Goal: Task Accomplishment & Management: Complete application form

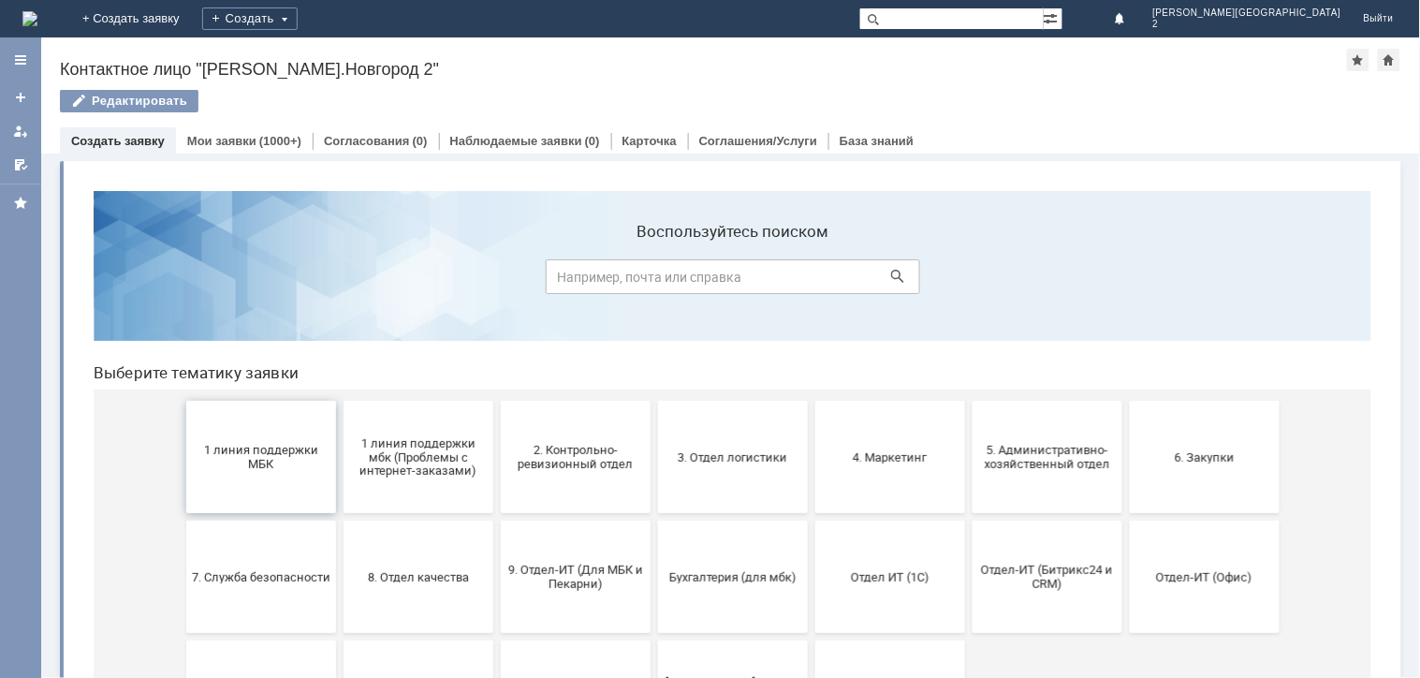
click at [291, 435] on button "1 линия поддержки МБК" at bounding box center [260, 456] width 150 height 112
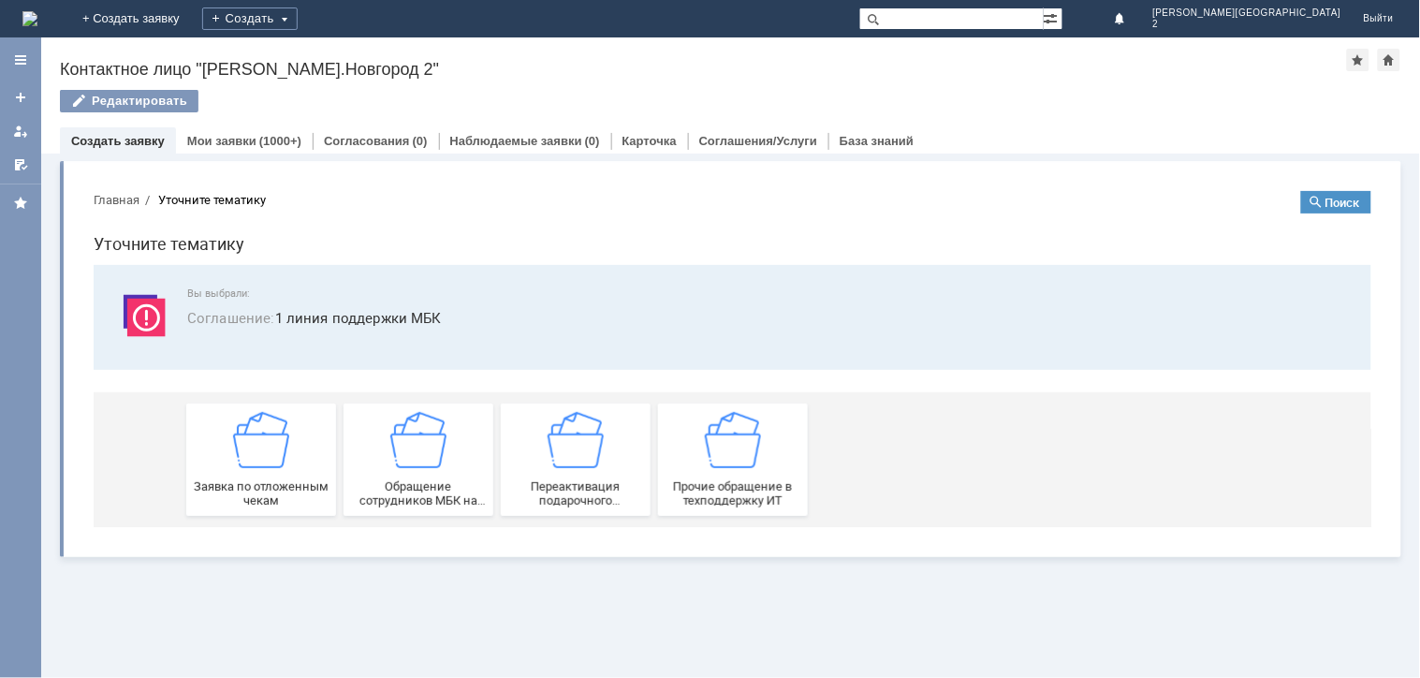
click at [287, 480] on button "Заявка по отложенным чекам" at bounding box center [260, 458] width 150 height 112
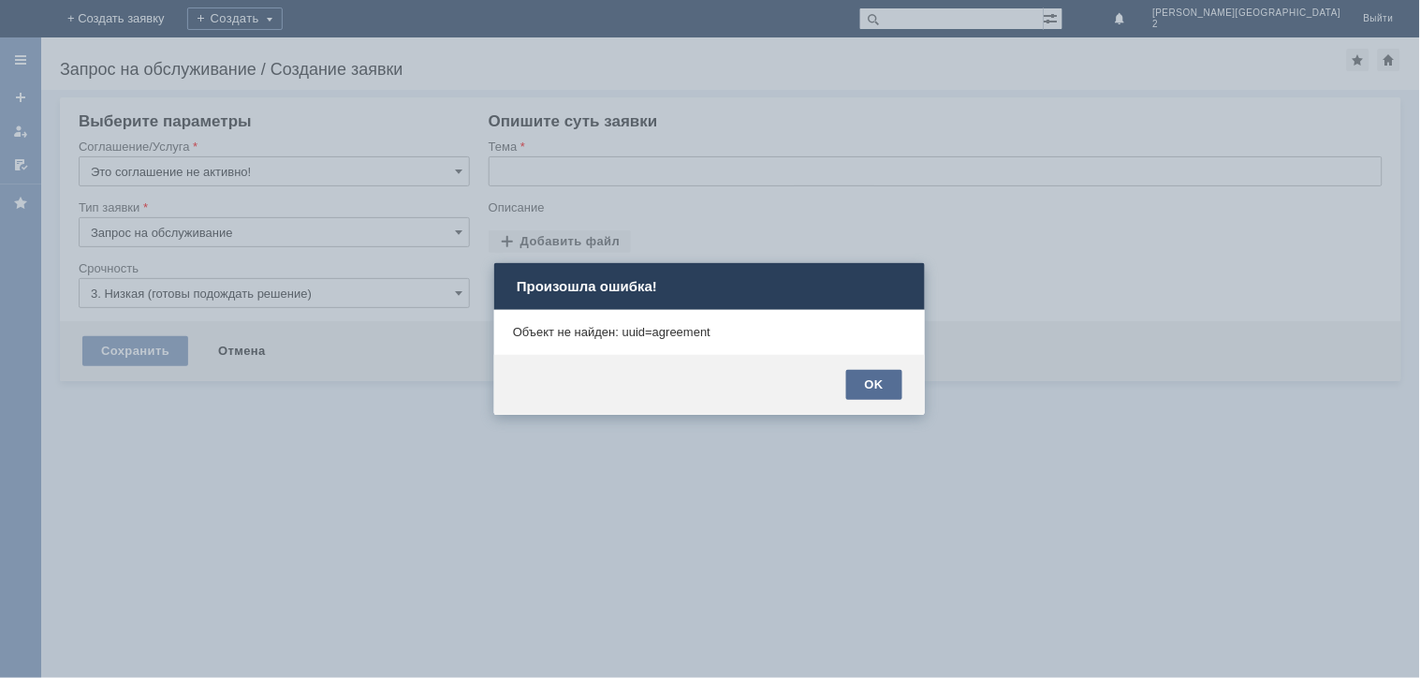
click at [855, 377] on div "OK" at bounding box center [874, 385] width 56 height 30
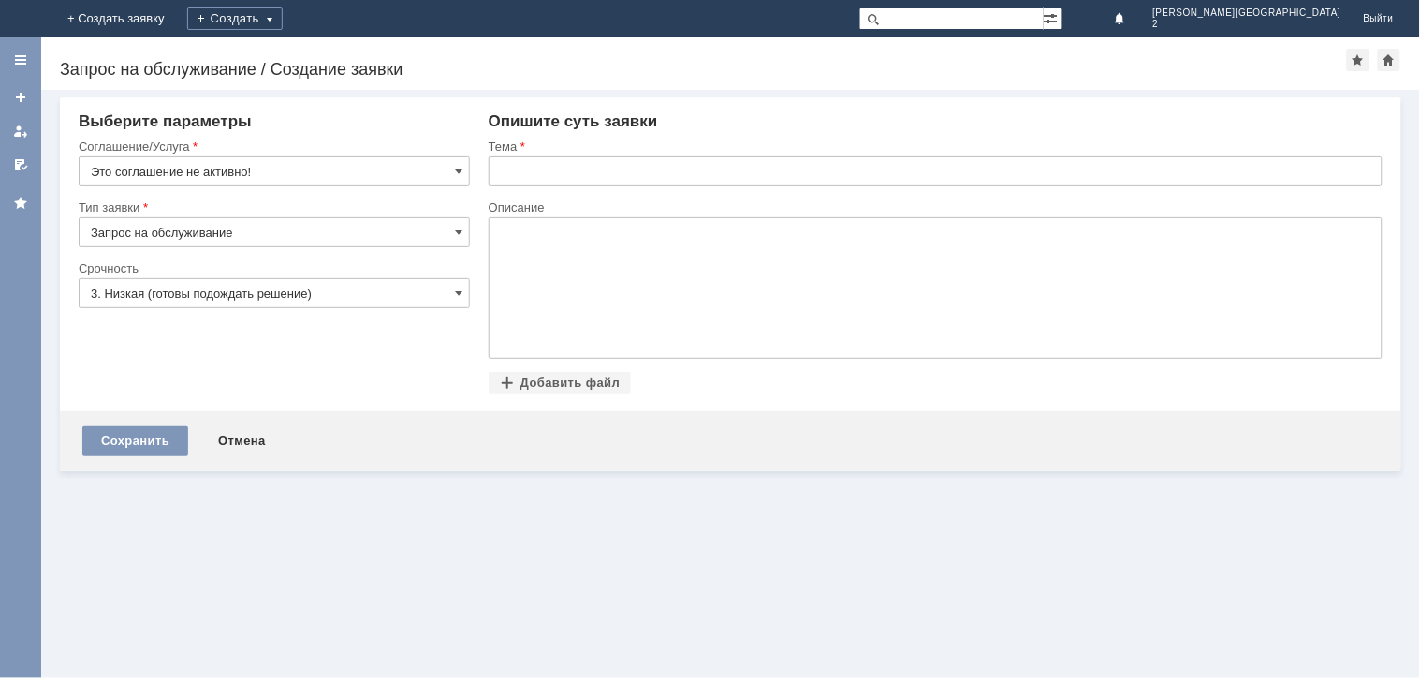
click at [22, 19] on img at bounding box center [22, 19] width 0 height 0
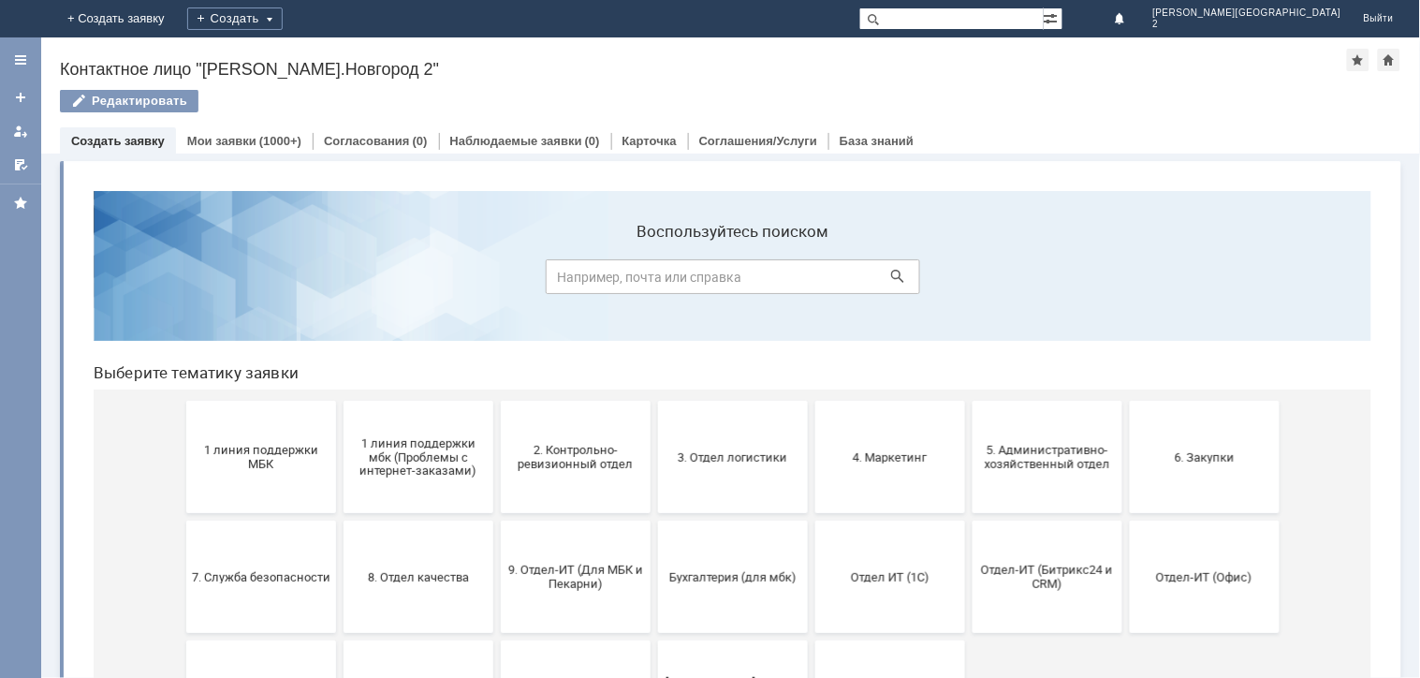
drag, startPoint x: 224, startPoint y: 408, endPoint x: 234, endPoint y: 431, distance: 25.6
click at [233, 430] on button "1 линия поддержки МБК" at bounding box center [260, 456] width 150 height 112
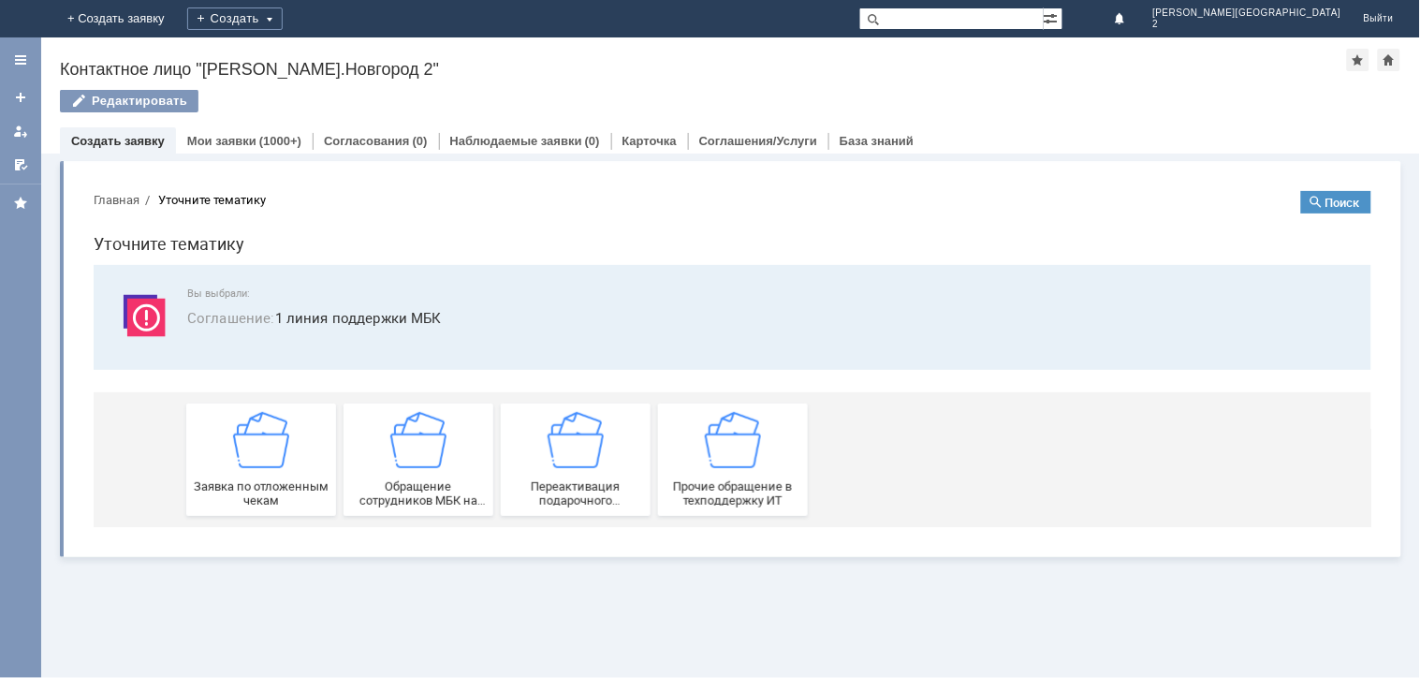
click at [239, 440] on img at bounding box center [260, 439] width 56 height 56
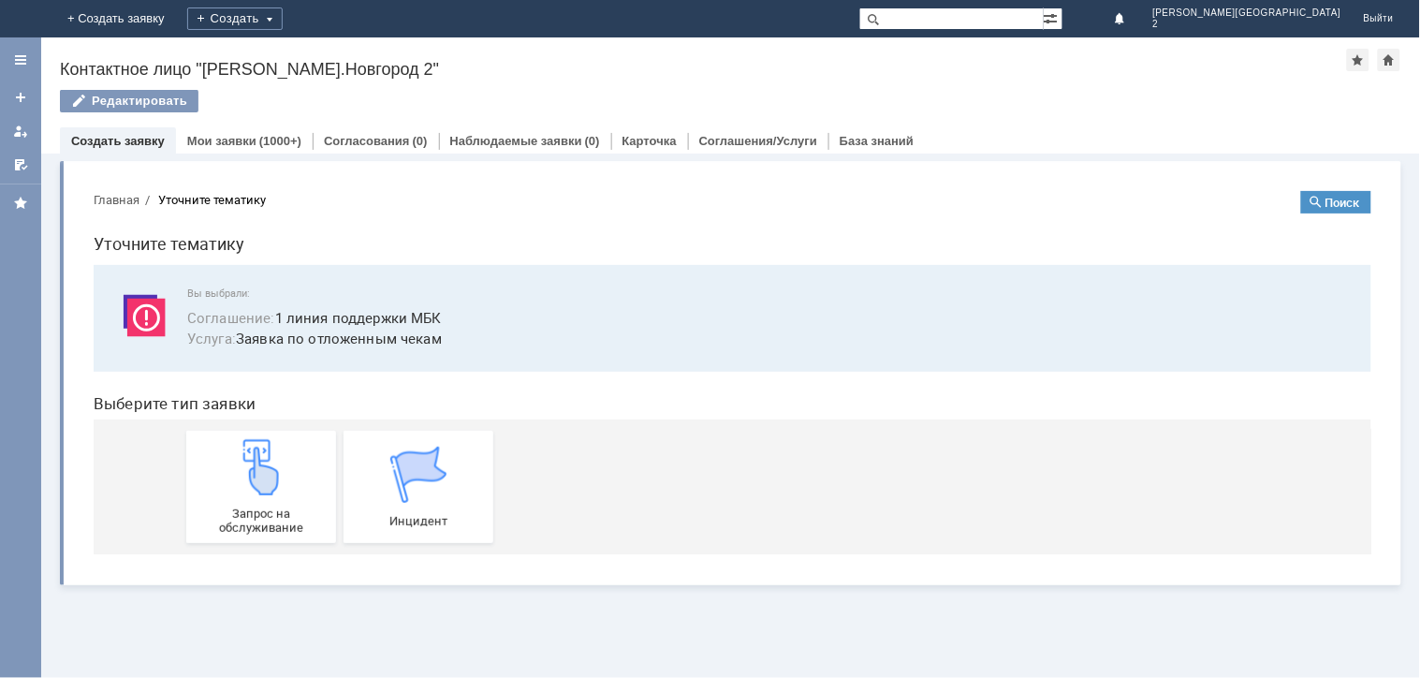
click at [244, 456] on img at bounding box center [260, 466] width 56 height 56
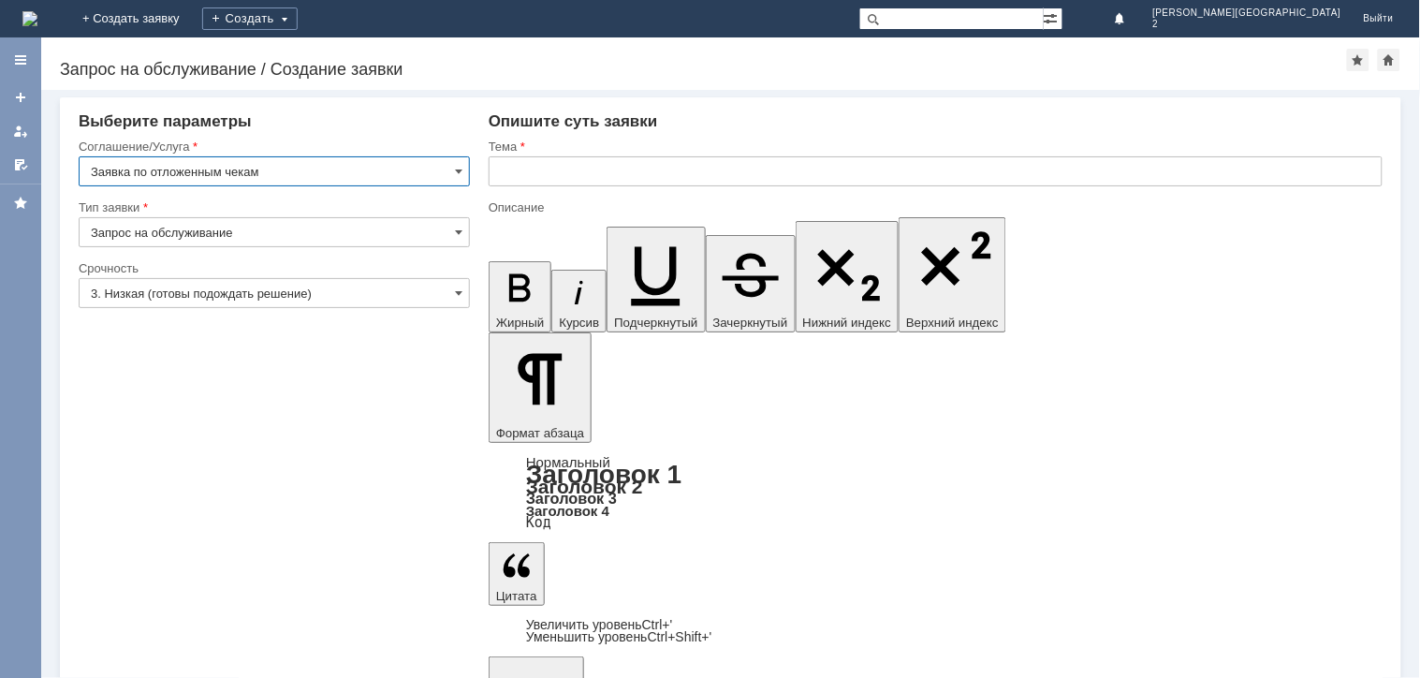
click at [277, 300] on input "3. Низкая (готовы подождать решение)" at bounding box center [274, 293] width 391 height 30
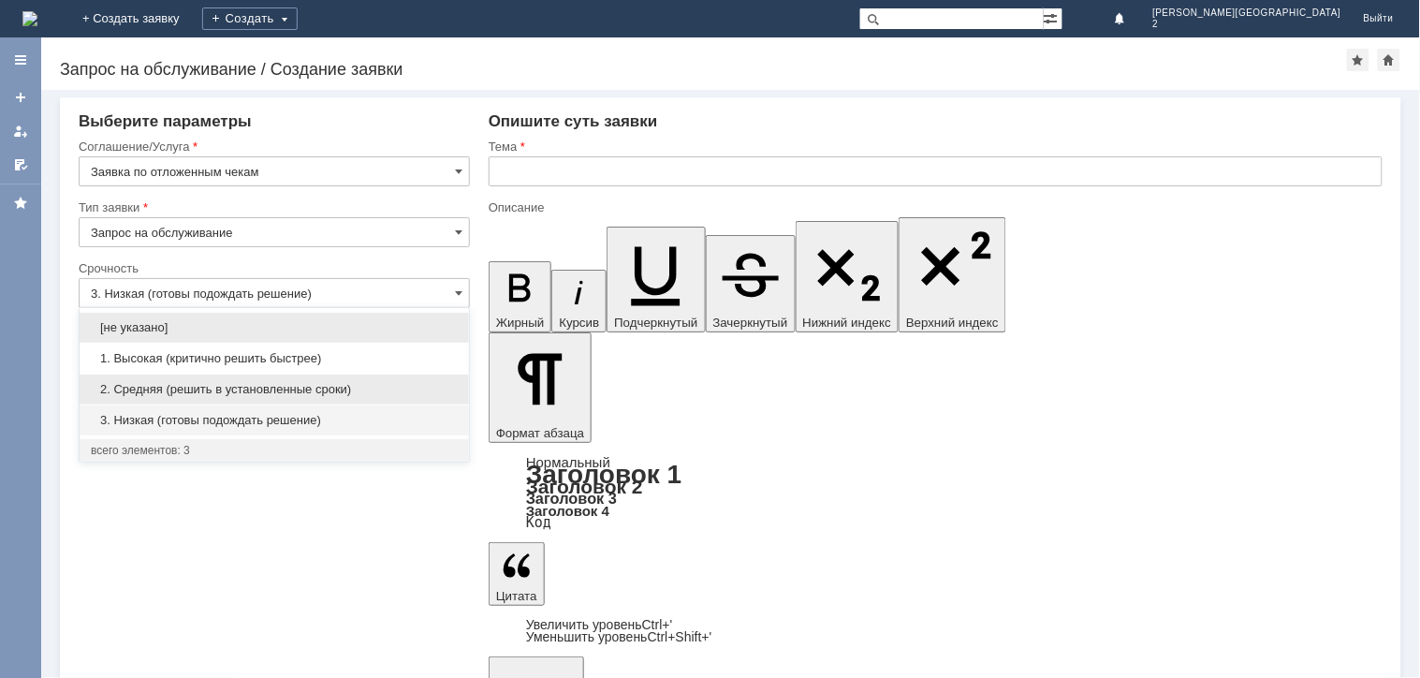
click at [249, 391] on span "2. Средняя (решить в установленные сроки)" at bounding box center [274, 389] width 367 height 15
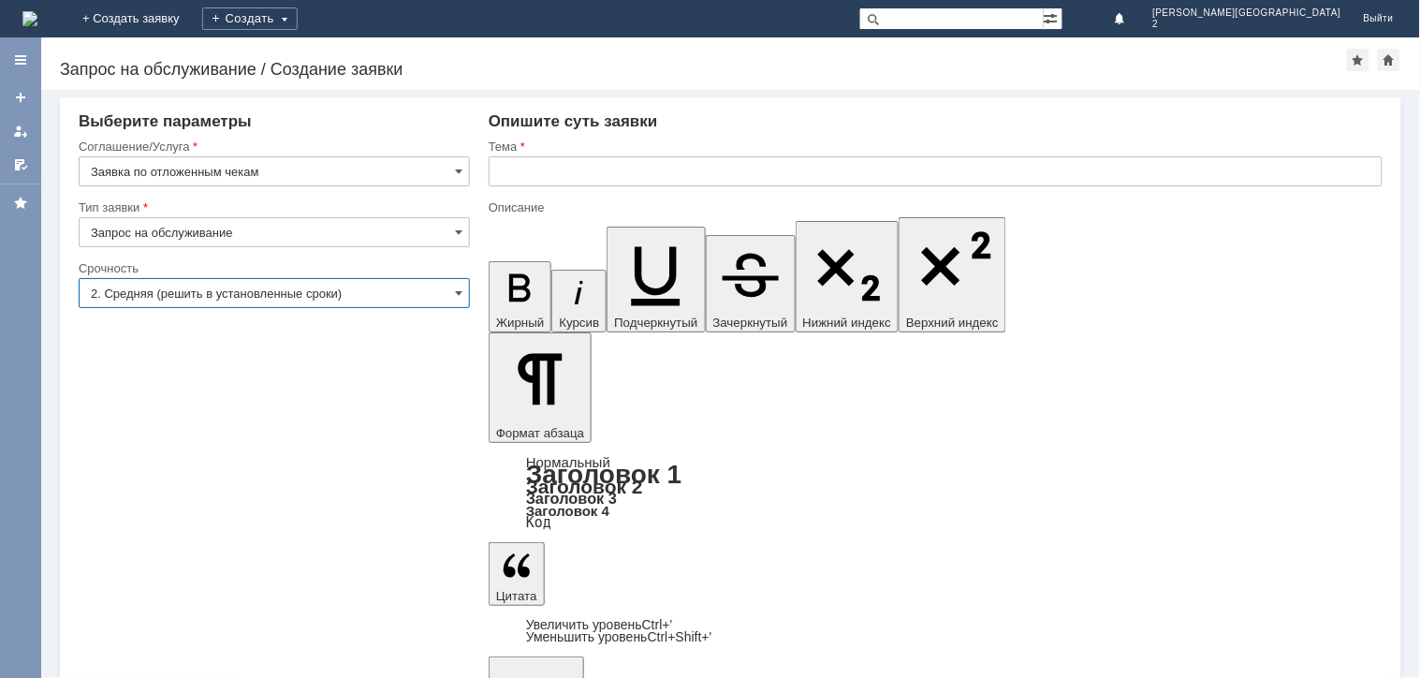
click at [531, 163] on input "text" at bounding box center [936, 171] width 894 height 30
type input "2. Средняя (решить в установленные сроки)"
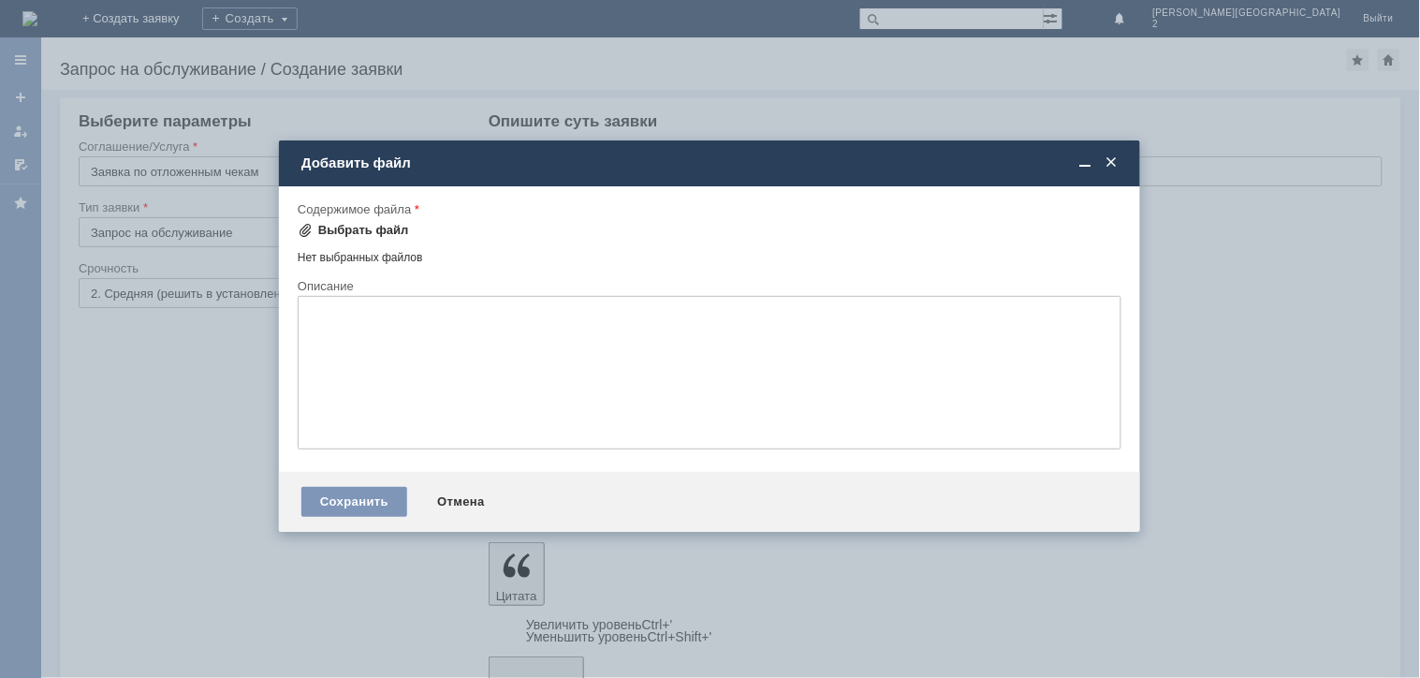
click at [313, 220] on div "Выбрать файл" at bounding box center [353, 230] width 111 height 22
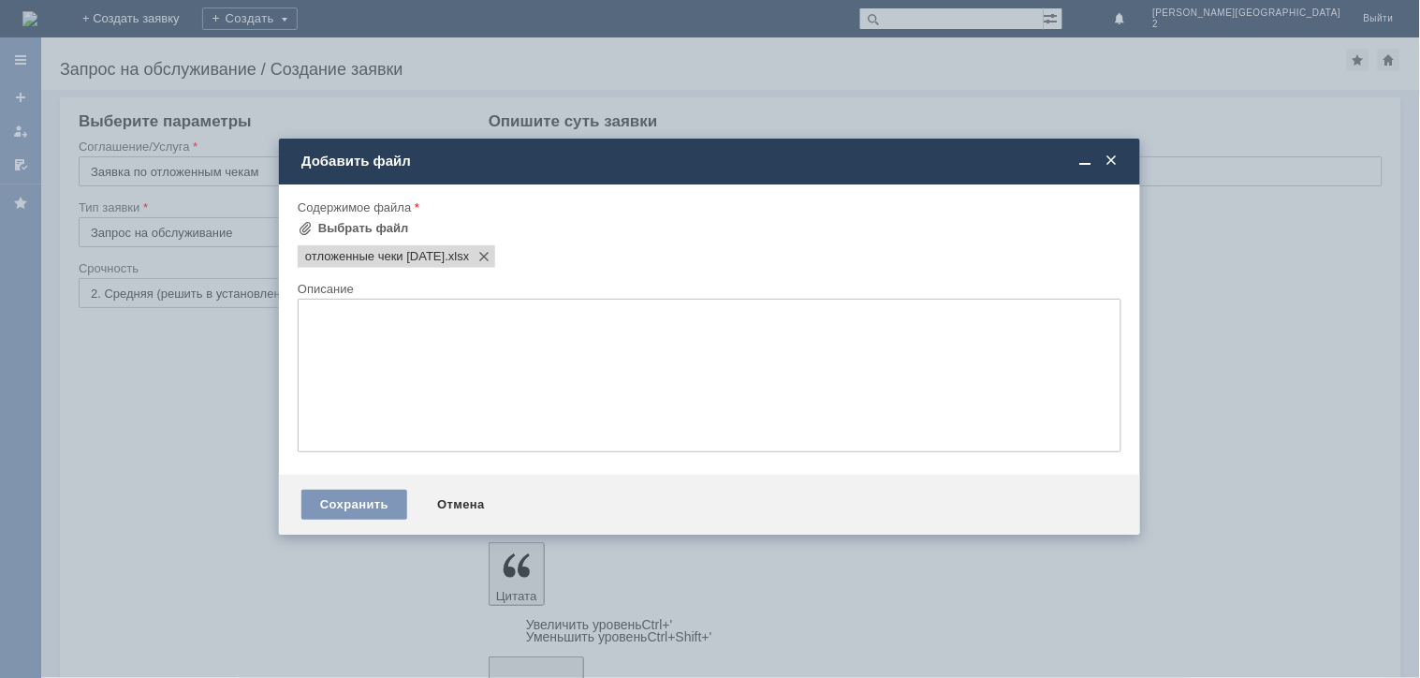
click at [365, 419] on textarea at bounding box center [710, 375] width 824 height 153
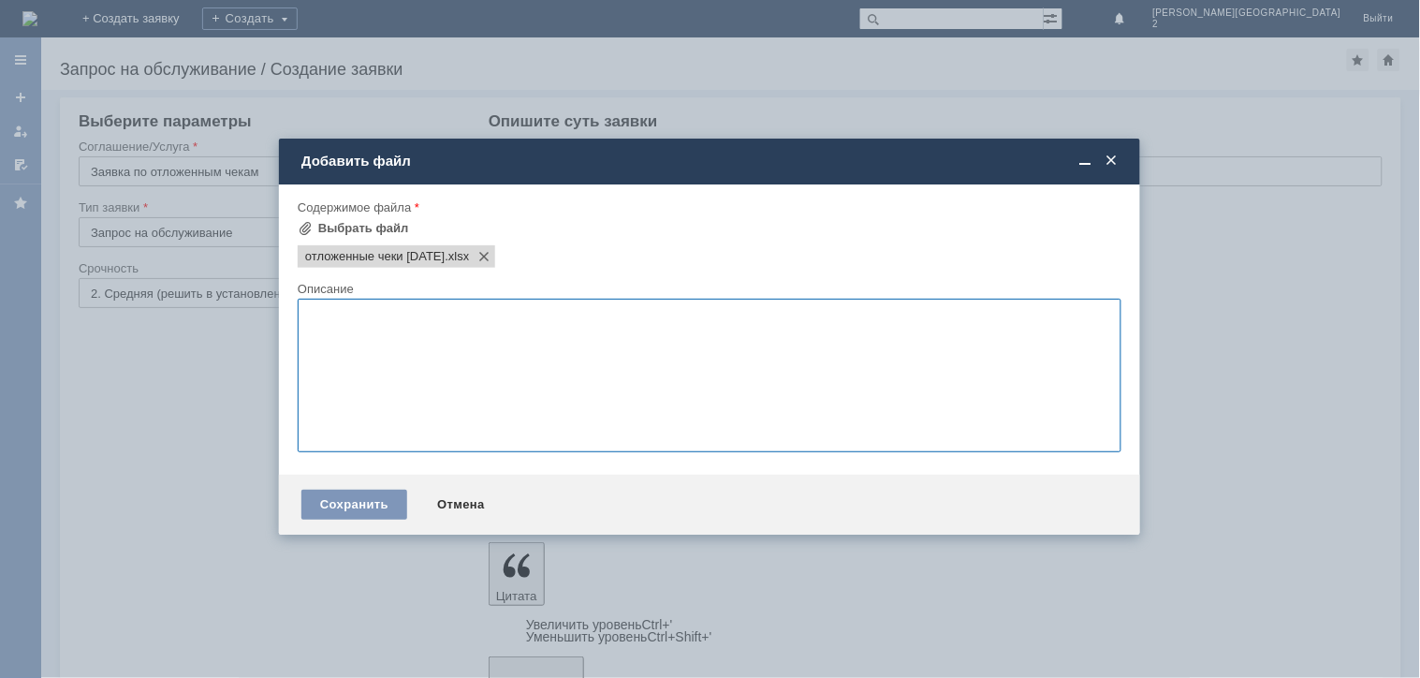
click at [403, 519] on div "Сохранить Отмена" at bounding box center [709, 505] width 861 height 60
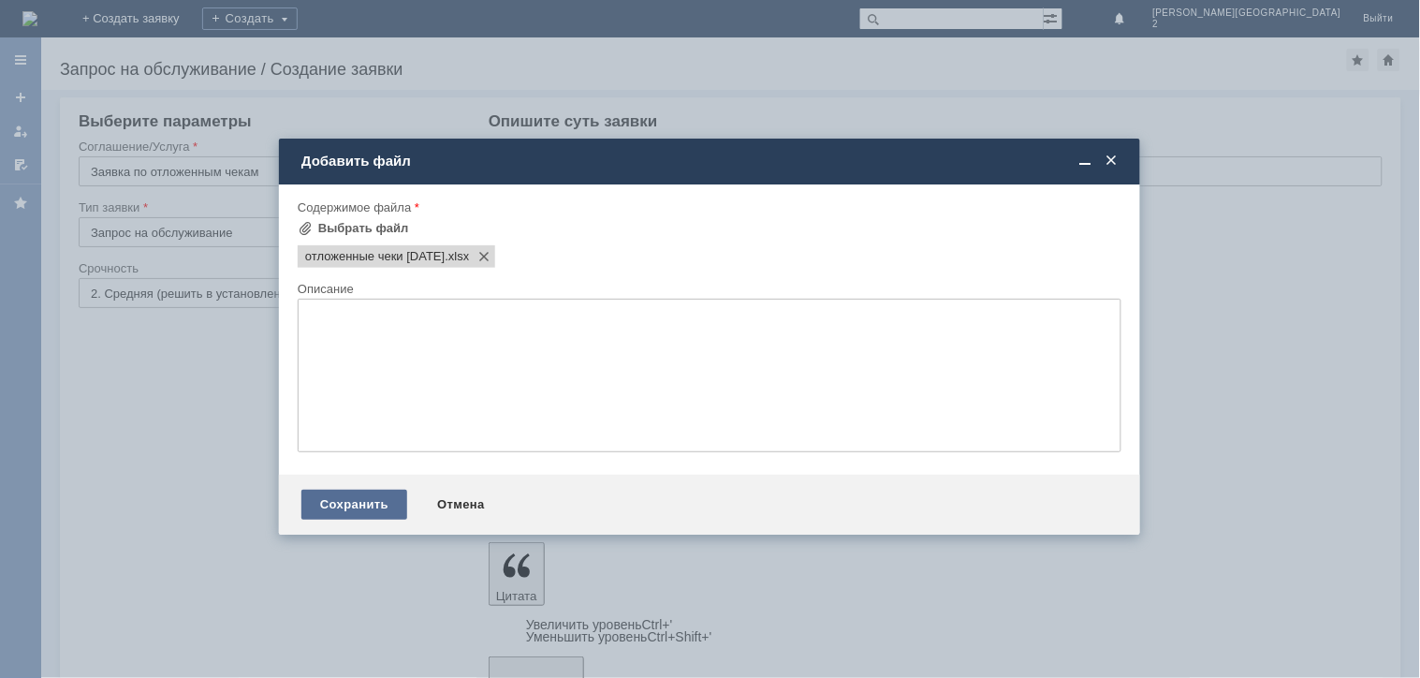
click at [387, 507] on div "Сохранить" at bounding box center [354, 505] width 106 height 30
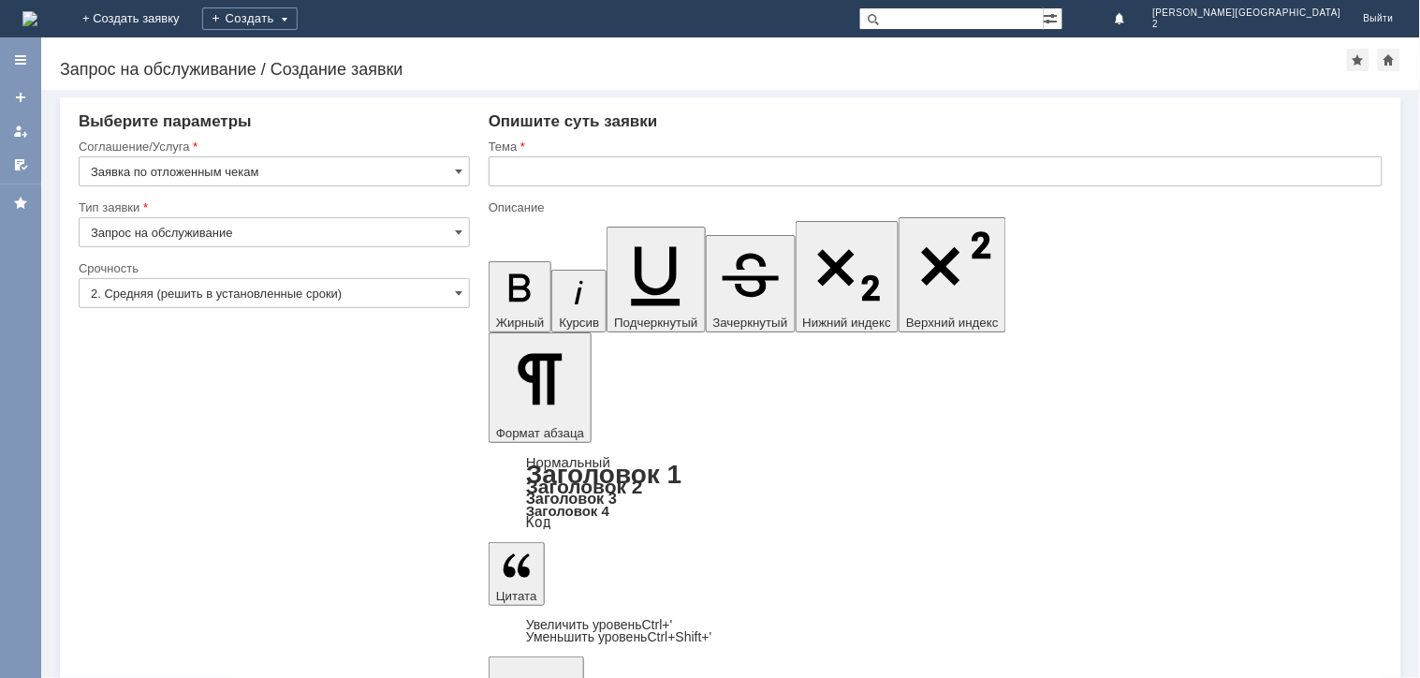
drag, startPoint x: 1084, startPoint y: 5723, endPoint x: 591, endPoint y: 5511, distance: 536.7
click at [602, 193] on div at bounding box center [936, 192] width 894 height 13
click at [611, 182] on input "text" at bounding box center [936, 171] width 894 height 30
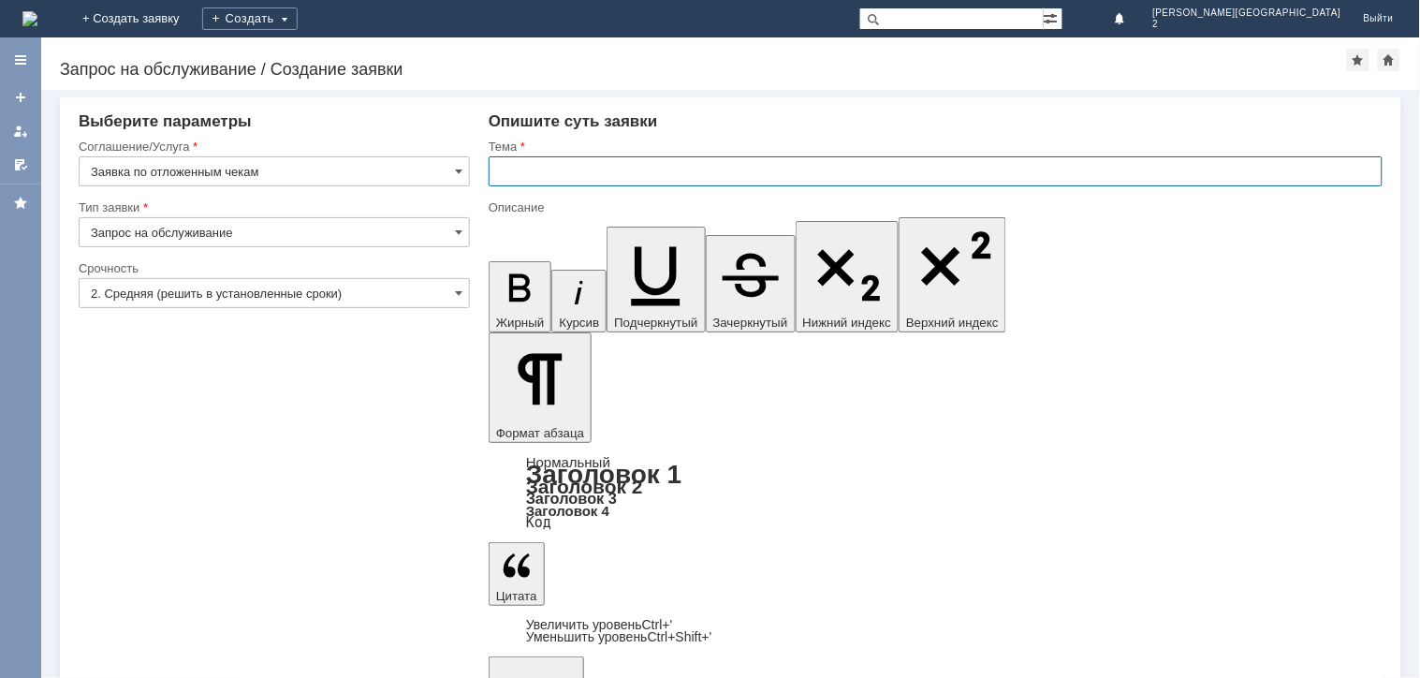
paste input "отложенные чеки 24.09.2025"
type input "отложенные чеки 24.09.2025"
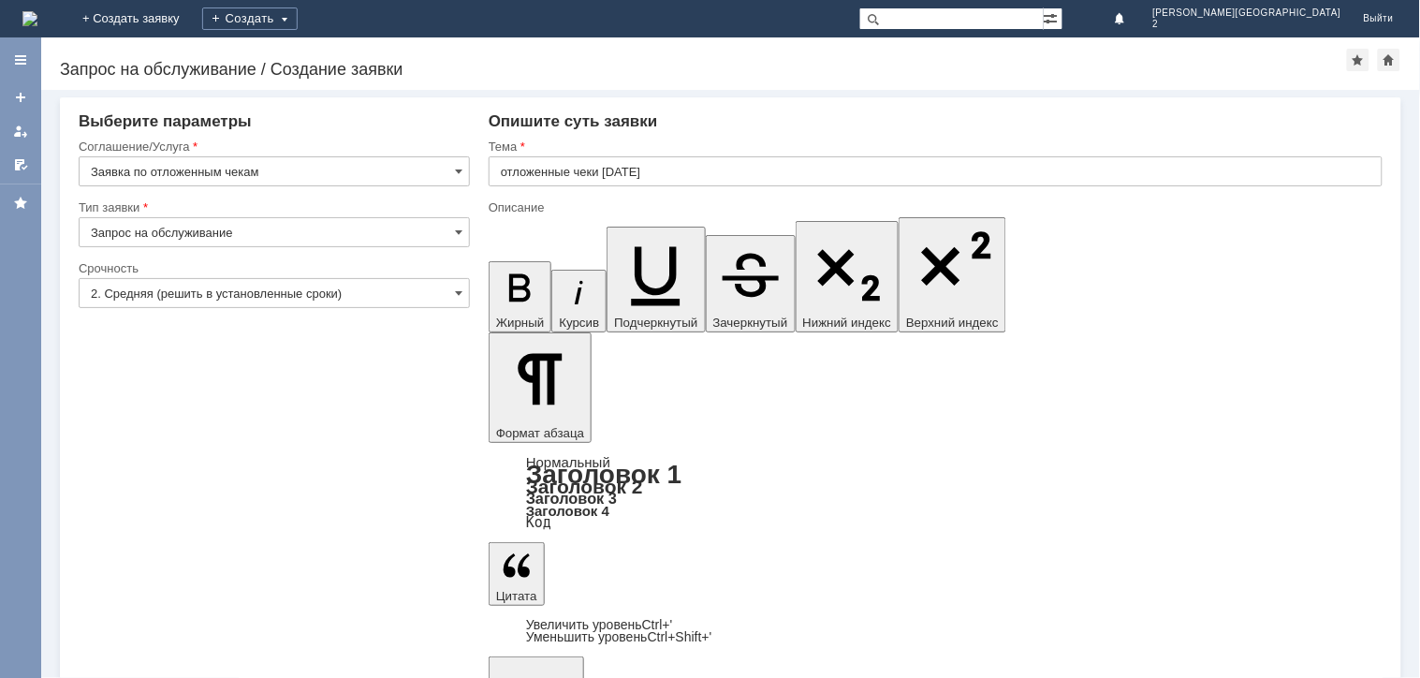
scroll to position [365, 5]
